Goal: Information Seeking & Learning: Understand process/instructions

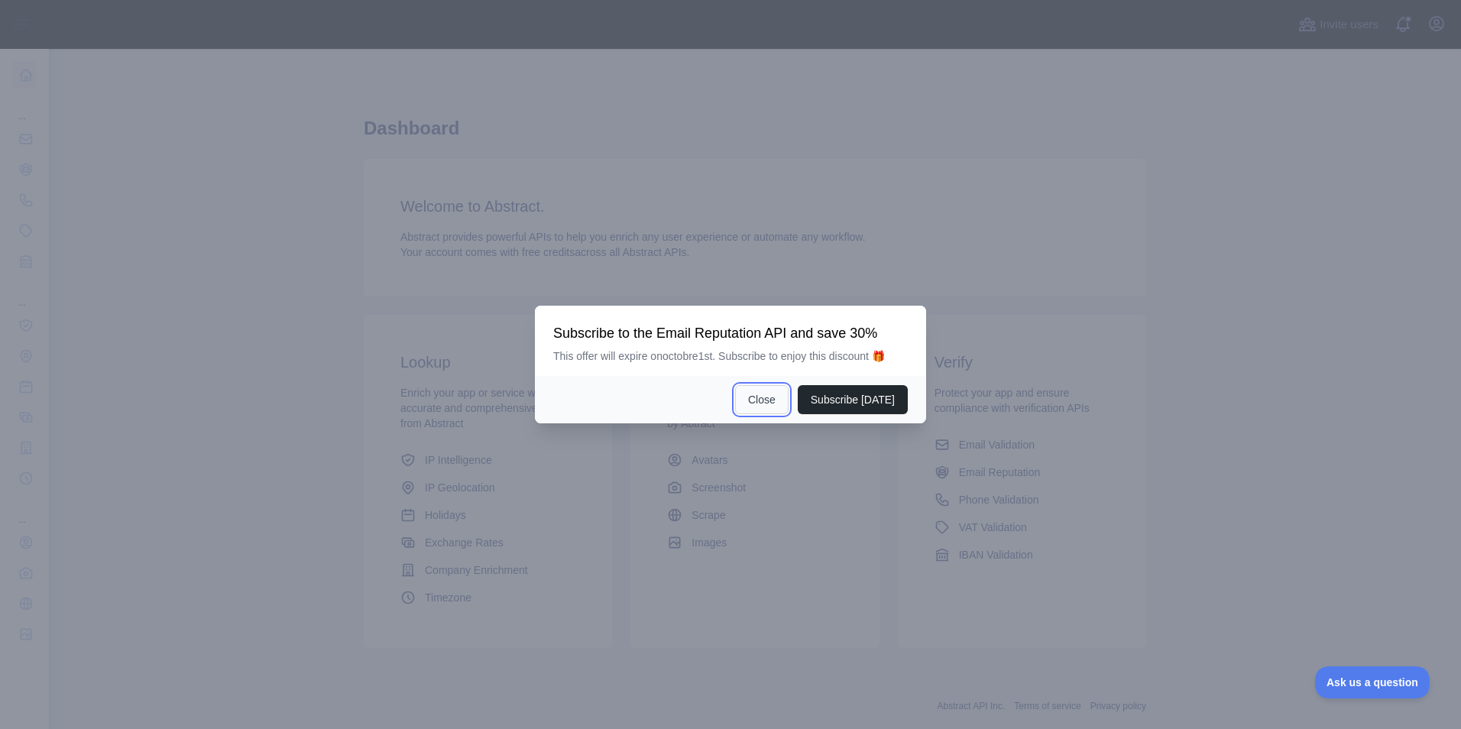
click at [773, 400] on button "Close" at bounding box center [761, 399] width 53 height 29
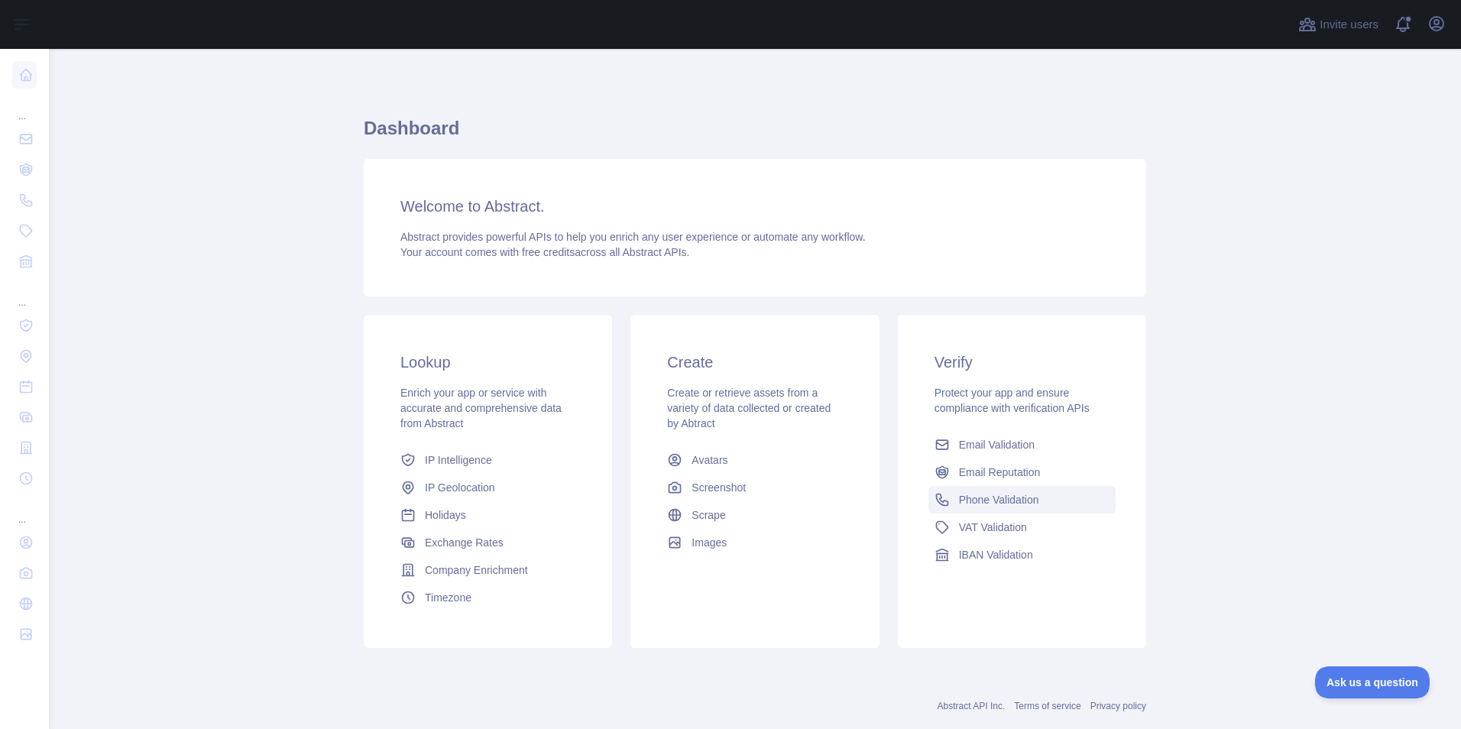
click at [993, 500] on span "Phone Validation" at bounding box center [999, 499] width 80 height 15
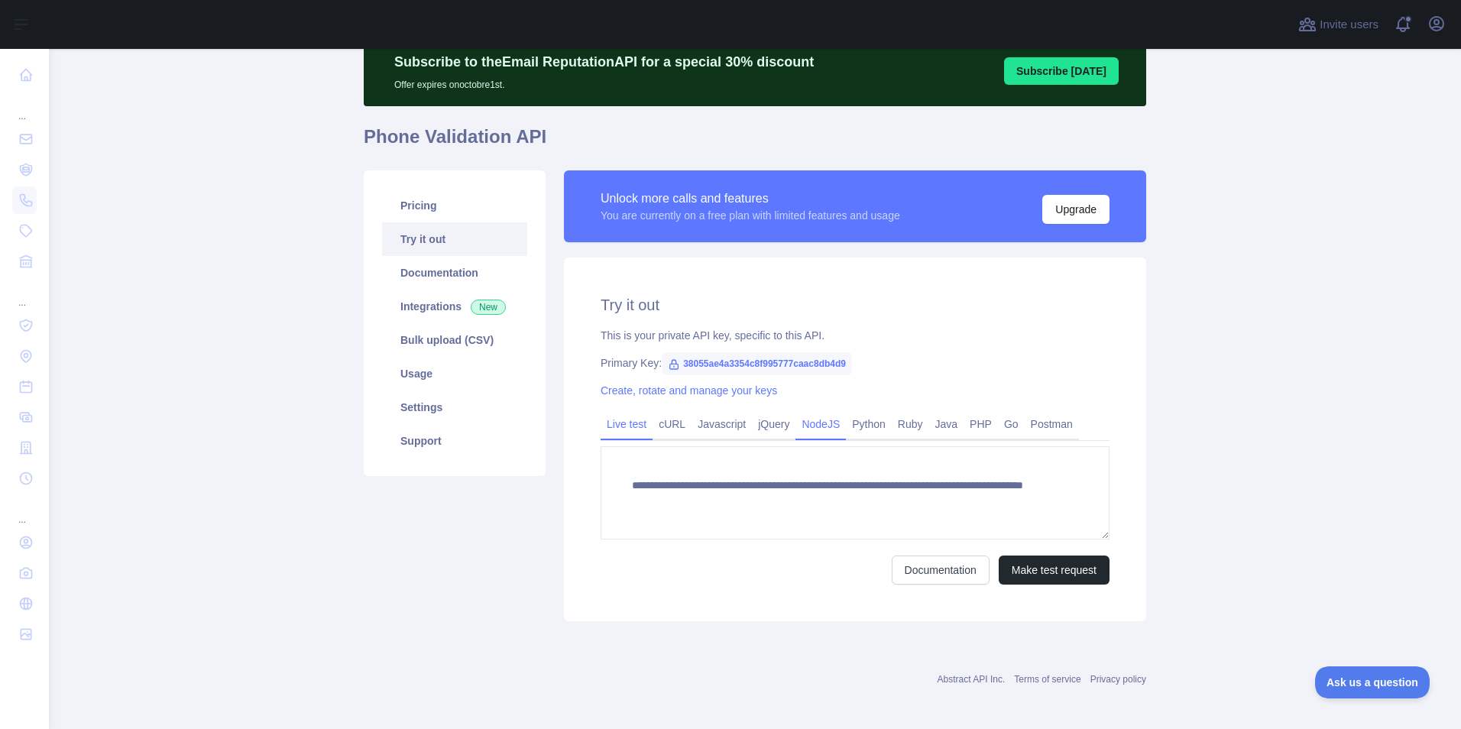
scroll to position [67, 0]
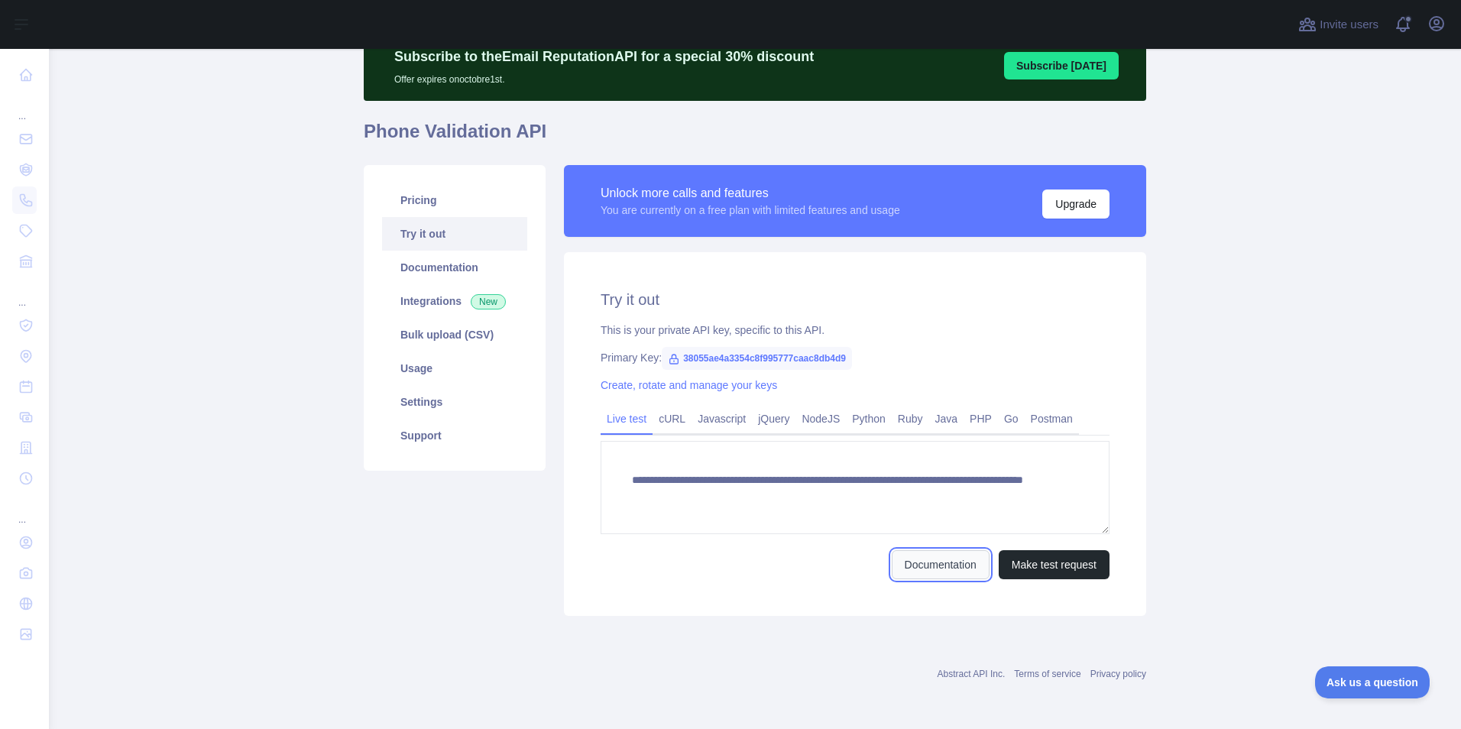
click at [908, 568] on link "Documentation" at bounding box center [941, 564] width 98 height 29
click at [664, 419] on link "cURL" at bounding box center [672, 418] width 39 height 24
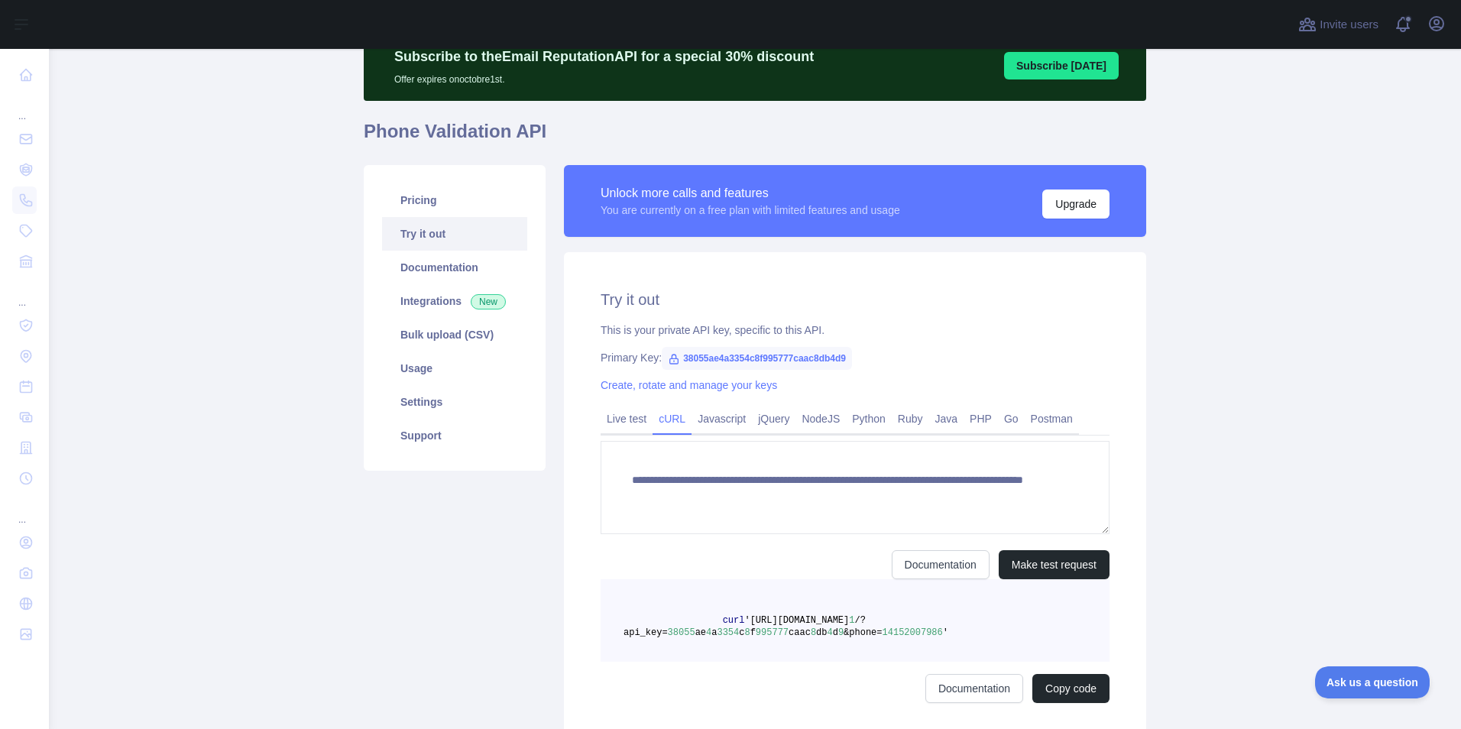
scroll to position [53, 0]
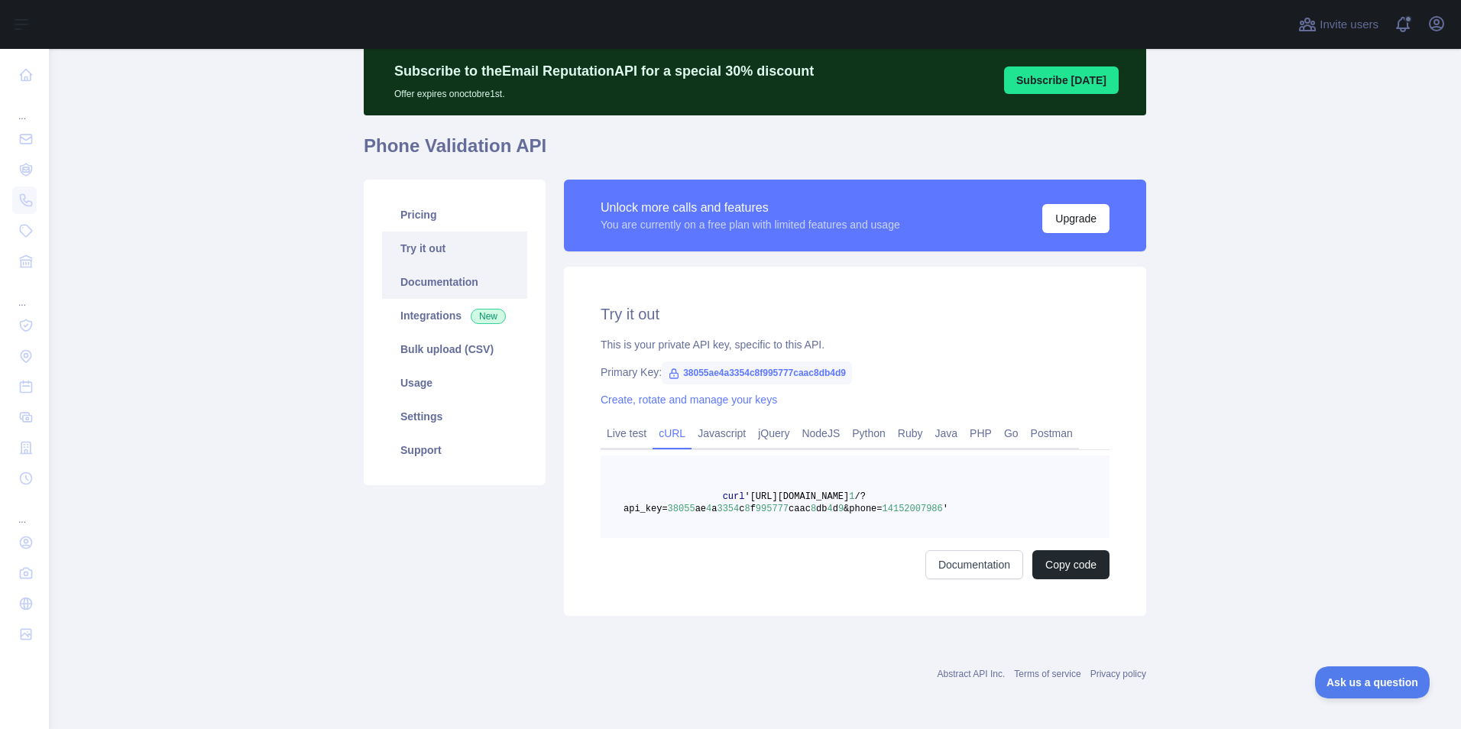
click at [456, 280] on link "Documentation" at bounding box center [454, 282] width 145 height 34
